Goal: Information Seeking & Learning: Find contact information

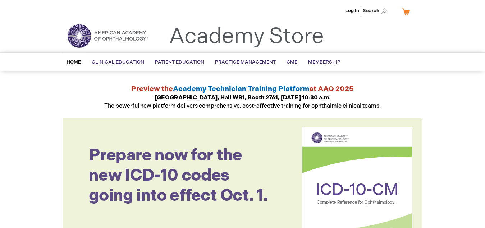
click at [406, 11] on link "My Cart" at bounding box center [408, 11] width 17 height 13
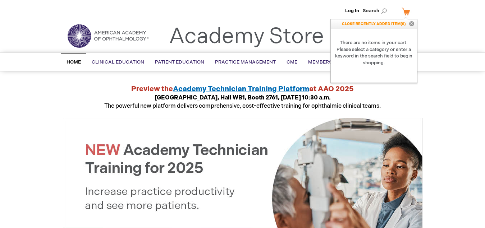
click at [440, 20] on div "Log In Search My Cart CLOSE RECENTLY ADDED ITEM(S) Close There are no items in …" at bounding box center [242, 12] width 485 height 25
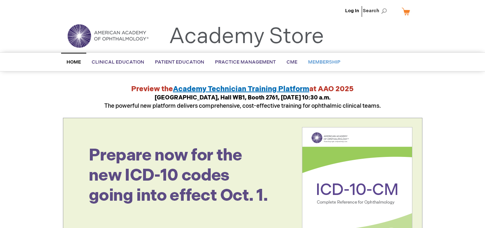
click at [311, 61] on span "Membership" at bounding box center [324, 62] width 32 height 6
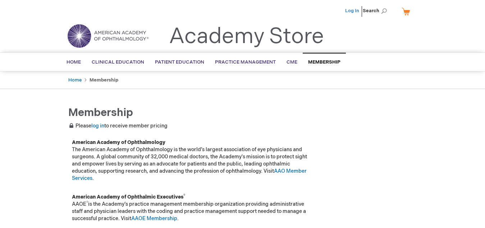
click at [347, 10] on link "Log In" at bounding box center [352, 11] width 14 height 6
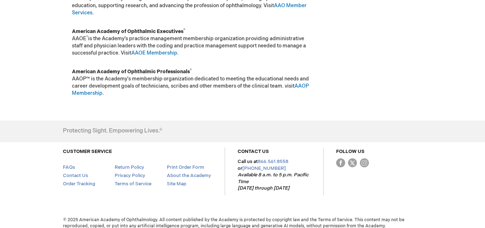
scroll to position [159, 0]
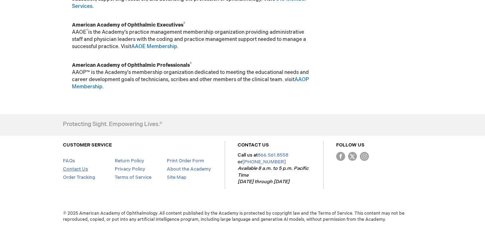
click at [74, 167] on link "Contact Us" at bounding box center [75, 169] width 25 height 6
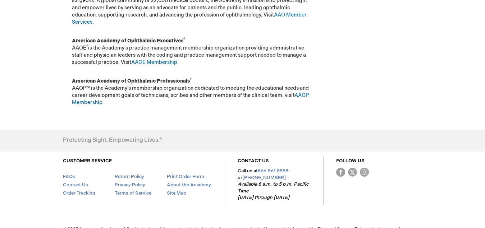
scroll to position [159, 0]
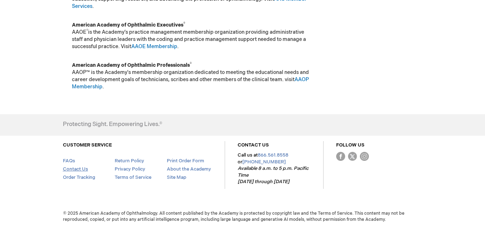
click at [87, 171] on link "Contact Us" at bounding box center [75, 169] width 25 height 6
